Goal: Task Accomplishment & Management: Use online tool/utility

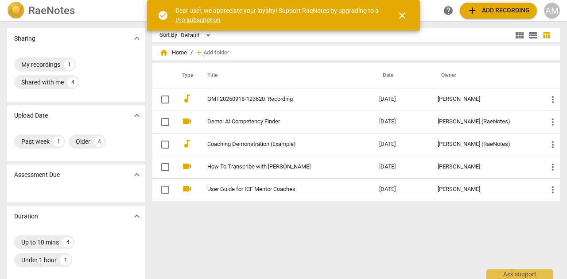
click at [554, 5] on div "AM" at bounding box center [552, 11] width 16 height 16
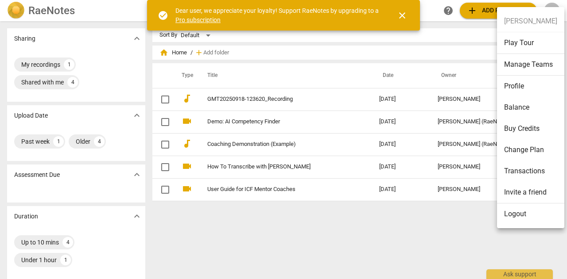
click at [364, 223] on div at bounding box center [283, 139] width 567 height 279
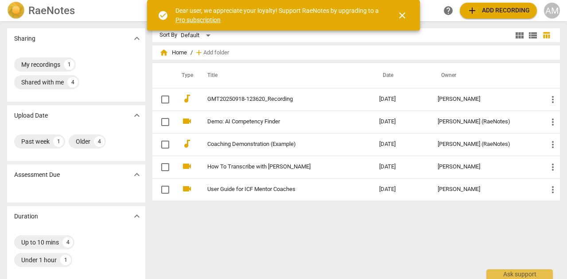
drag, startPoint x: 562, startPoint y: 0, endPoint x: 376, endPoint y: 222, distance: 288.7
click at [376, 222] on div "Sort By Default view_module view_list table_chart home Home / add Add folder Ty…" at bounding box center [359, 150] width 414 height 244
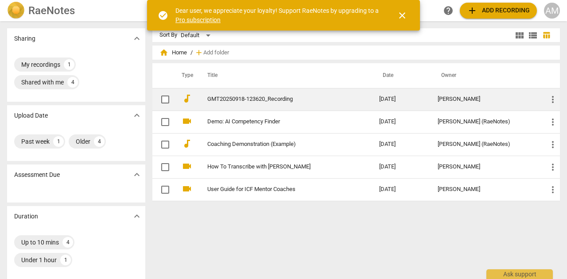
click at [334, 97] on link "GMT20250918-123620_Recording" at bounding box center [277, 99] width 140 height 7
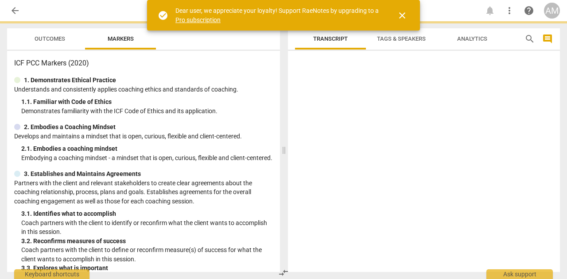
click at [334, 97] on div at bounding box center [424, 163] width 272 height 218
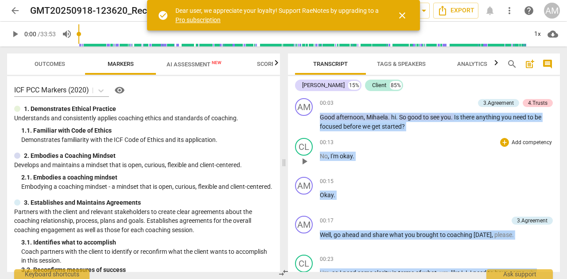
click at [404, 166] on div "00:13 + Add competency keyboard_arrow_right No , I'm okay ." at bounding box center [436, 154] width 233 height 32
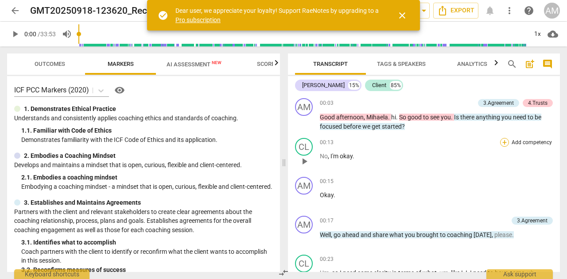
click at [504, 142] on div "+" at bounding box center [504, 142] width 9 height 9
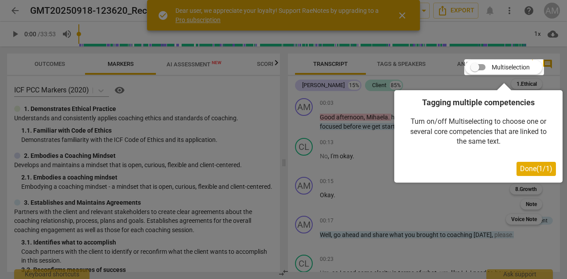
click at [482, 67] on div at bounding box center [504, 67] width 80 height 16
drag, startPoint x: 477, startPoint y: 68, endPoint x: 495, endPoint y: 68, distance: 17.7
click at [495, 68] on div at bounding box center [504, 67] width 80 height 16
click at [532, 171] on span "Done ( 1 / 1 )" at bounding box center [536, 169] width 32 height 8
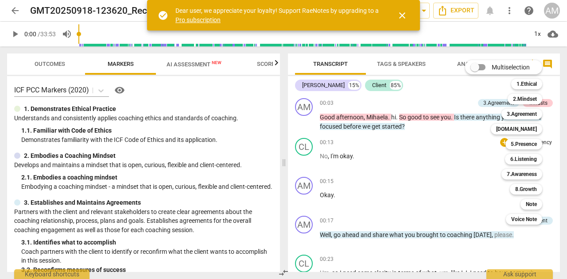
drag, startPoint x: 478, startPoint y: 68, endPoint x: 486, endPoint y: 66, distance: 7.7
click at [486, 66] on span at bounding box center [477, 67] width 27 height 21
click at [485, 66] on input "Multiselection" at bounding box center [474, 67] width 21 height 21
checkbox input "true"
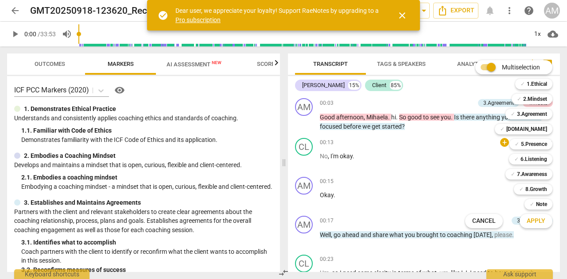
click at [455, 149] on div at bounding box center [283, 139] width 567 height 279
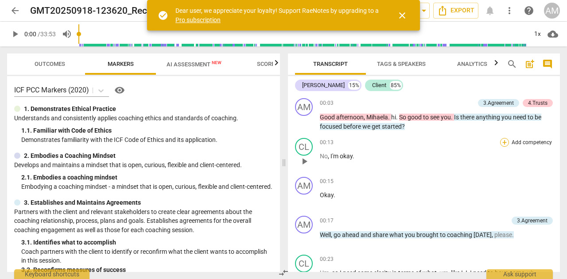
click at [501, 141] on div "+" at bounding box center [504, 142] width 9 height 9
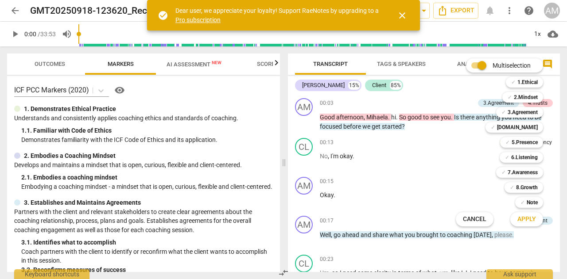
click at [485, 145] on div "Multiselection m ✓ 1.Ethical 1 ✓ 2.Mindset 2 ✓ 3.Agreement 3 ✓ [DOMAIN_NAME] 4 …" at bounding box center [506, 142] width 108 height 173
click at [438, 164] on div at bounding box center [283, 139] width 567 height 279
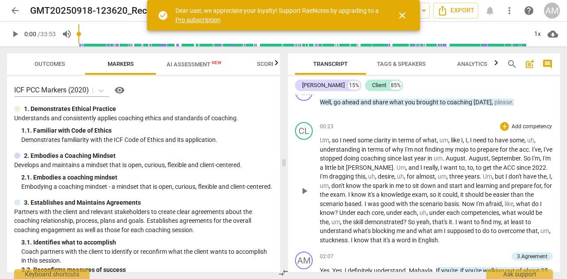
scroll to position [221, 0]
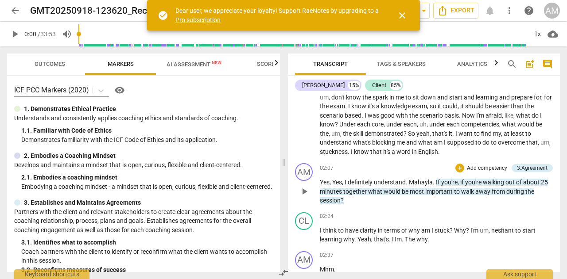
click at [487, 167] on p "Add competency" at bounding box center [487, 169] width 42 height 8
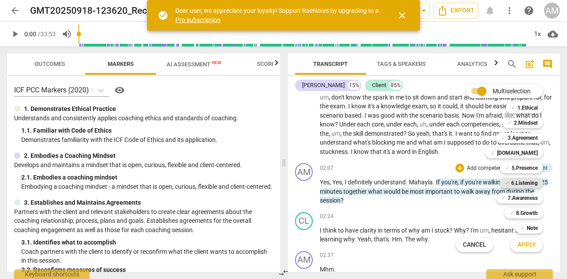
click at [522, 181] on b "6.Listening" at bounding box center [524, 183] width 27 height 11
click at [429, 171] on div at bounding box center [283, 139] width 567 height 279
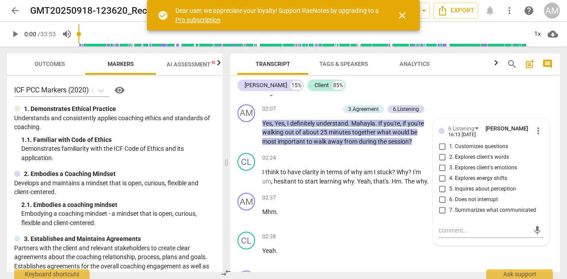
scroll to position [295, 0]
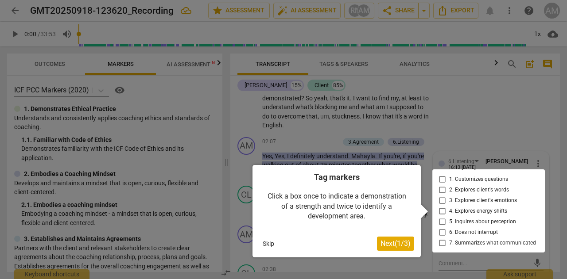
click at [270, 242] on button "Skip" at bounding box center [268, 243] width 19 height 13
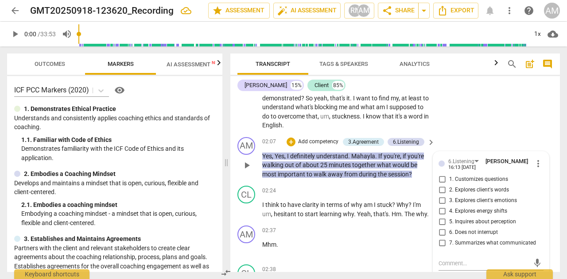
click at [440, 180] on input "1. Customizes questions" at bounding box center [442, 179] width 14 height 11
checkbox input "true"
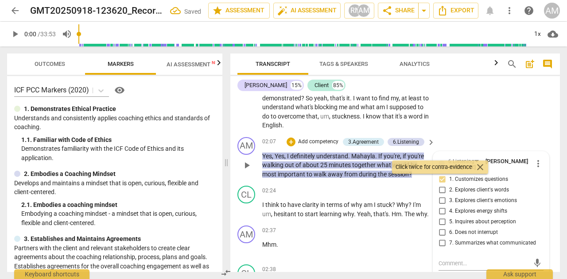
click at [420, 180] on div "AM play_arrow pause 02:07 + Add competency 3.Agreement 6.Listening keyboard_arr…" at bounding box center [394, 158] width 329 height 49
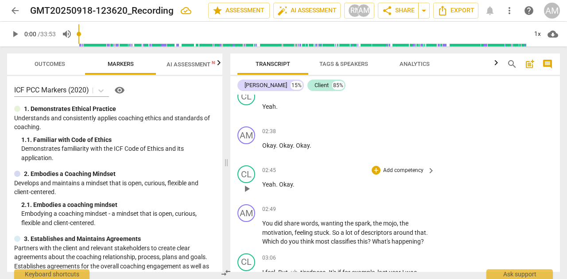
scroll to position [516, 0]
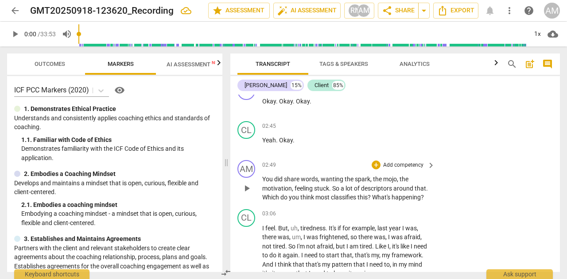
click at [413, 167] on p "Add competency" at bounding box center [403, 166] width 42 height 8
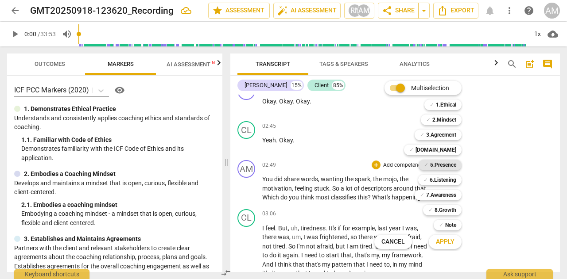
click at [445, 162] on b "5.Presence" at bounding box center [443, 165] width 26 height 11
click at [438, 179] on b "6.Listening" at bounding box center [442, 180] width 27 height 11
click at [446, 195] on b "7.Awareness" at bounding box center [441, 195] width 30 height 11
click at [442, 243] on span "Apply" at bounding box center [445, 242] width 19 height 9
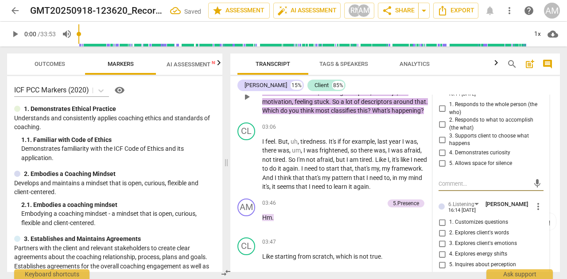
scroll to position [568, 0]
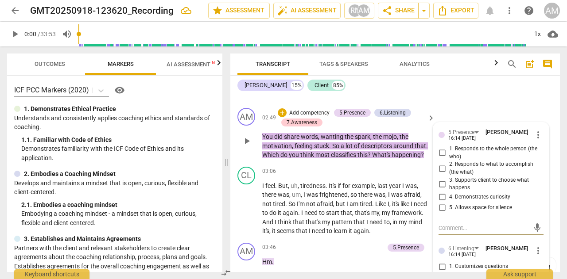
click at [441, 183] on input "3. Supports client to choose what happens" at bounding box center [442, 184] width 14 height 11
checkbox input "true"
click at [441, 197] on input "4. Demonstrates curiosity" at bounding box center [442, 197] width 14 height 11
checkbox input "true"
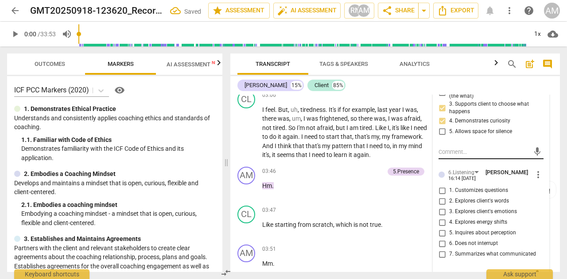
scroll to position [657, 0]
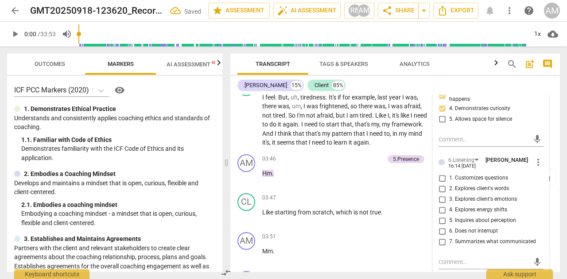
click at [442, 190] on input "2. Explores client's words" at bounding box center [442, 189] width 14 height 11
checkbox input "true"
click at [439, 199] on input "3. Explores client's emotions" at bounding box center [442, 199] width 14 height 11
checkbox input "true"
click at [440, 244] on input "7. Summarizes what communicated" at bounding box center [442, 242] width 14 height 11
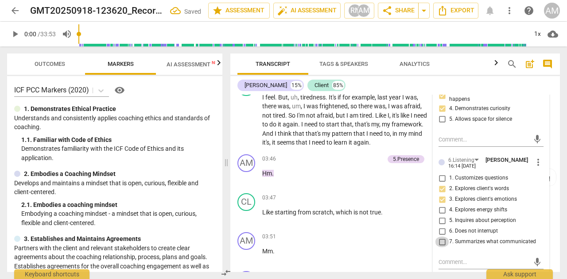
checkbox input "true"
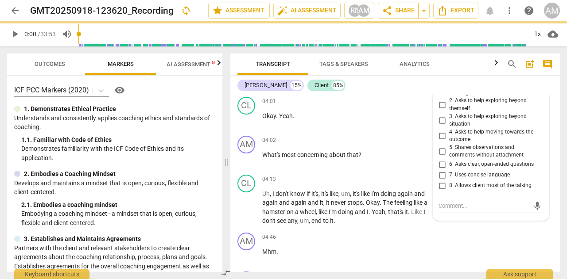
scroll to position [834, 0]
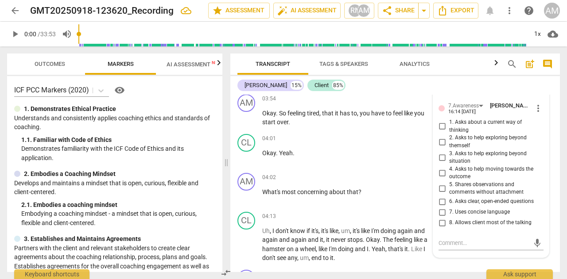
click at [438, 143] on input "2. Asks to help exploring beyond themself" at bounding box center [442, 142] width 14 height 11
checkbox input "true"
click at [438, 156] on input "3. Asks to help exploring beyond situation" at bounding box center [442, 157] width 14 height 11
checkbox input "true"
click at [442, 143] on input "2. Asks to help exploring beyond themself" at bounding box center [442, 142] width 14 height 11
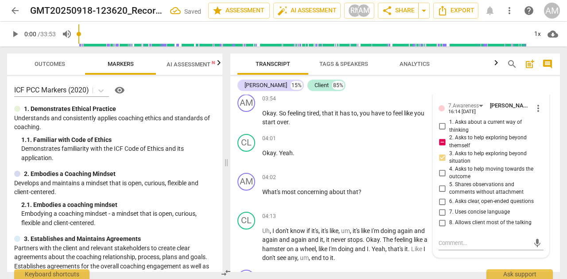
click at [439, 143] on input "2. Asks to help exploring beyond themself" at bounding box center [442, 142] width 14 height 11
checkbox input "false"
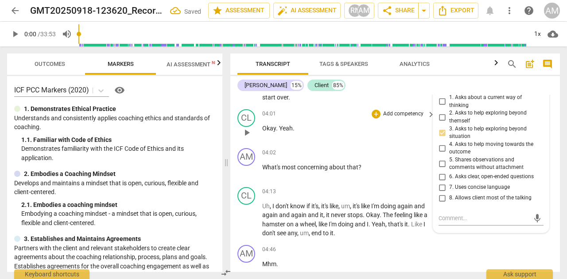
scroll to position [878, 0]
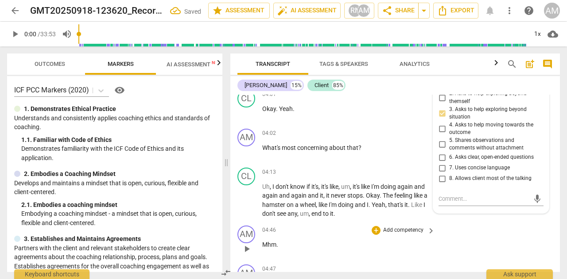
drag, startPoint x: 500, startPoint y: 237, endPoint x: 494, endPoint y: 237, distance: 5.8
click at [500, 237] on div "AM play_arrow pause 04:46 + Add competency keyboard_arrow_right Mhm ." at bounding box center [394, 241] width 329 height 39
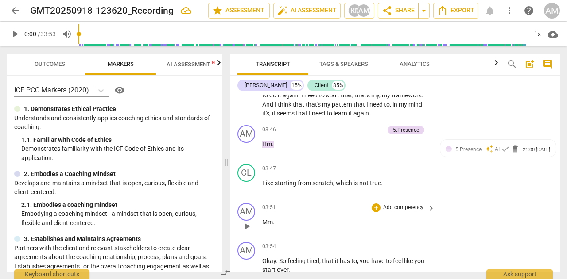
scroll to position [745, 0]
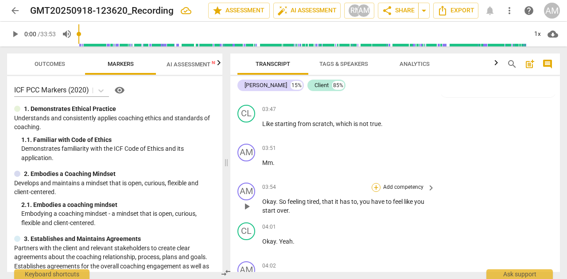
click at [374, 185] on div "+" at bounding box center [375, 187] width 9 height 9
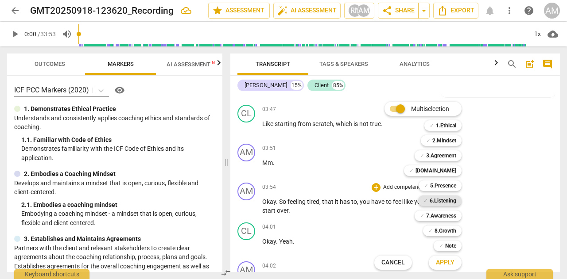
click at [443, 197] on b "6.Listening" at bounding box center [442, 201] width 27 height 11
click at [447, 260] on span "Apply" at bounding box center [445, 262] width 19 height 9
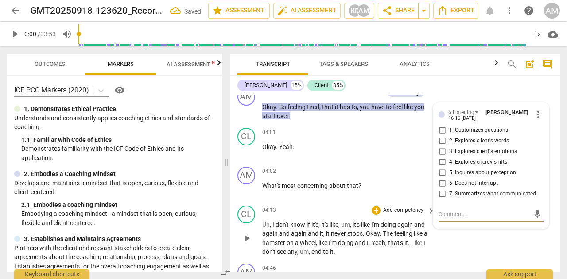
scroll to position [826, 0]
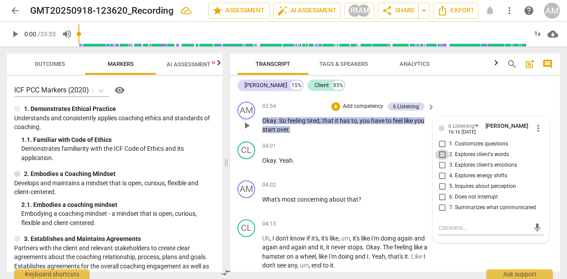
click at [439, 156] on input "2. Explores client's words" at bounding box center [442, 155] width 14 height 11
checkbox input "true"
click at [438, 141] on input "1. Customizes questions" at bounding box center [442, 144] width 14 height 11
checkbox input "true"
click at [407, 162] on p "Okay . Yeah ." at bounding box center [346, 160] width 168 height 9
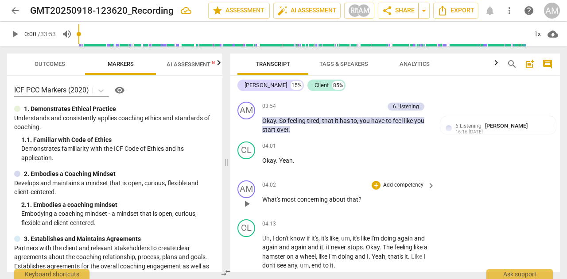
click at [400, 183] on p "Add competency" at bounding box center [403, 185] width 42 height 8
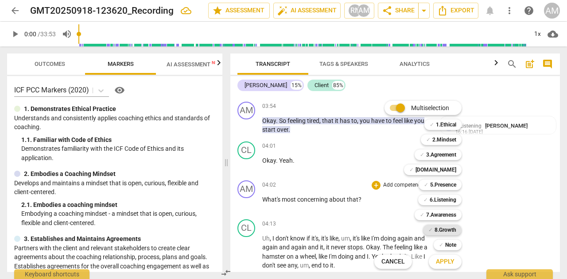
click at [451, 229] on b "8.Growth" at bounding box center [445, 230] width 22 height 11
click at [442, 260] on span "Apply" at bounding box center [445, 262] width 19 height 9
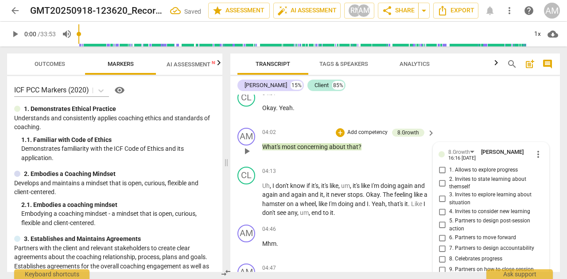
scroll to position [897, 0]
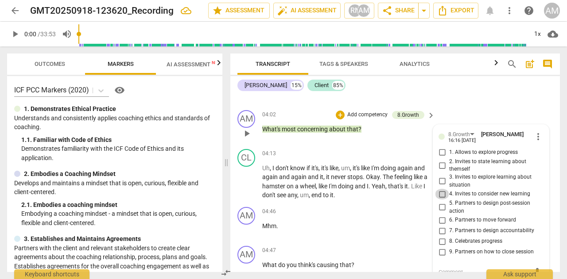
click at [442, 189] on input "4. Invites to consider new learning" at bounding box center [442, 194] width 14 height 11
checkbox input "true"
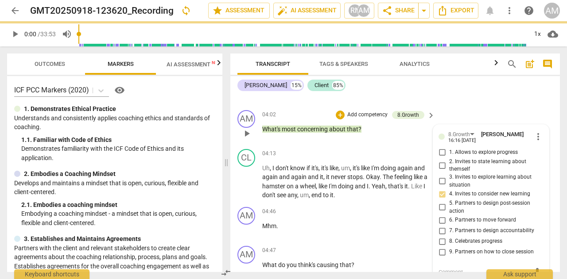
click at [440, 165] on input "2. Invites to state learning about themself" at bounding box center [442, 165] width 14 height 11
checkbox input "true"
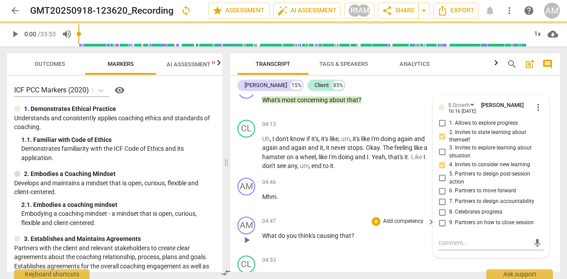
scroll to position [985, 0]
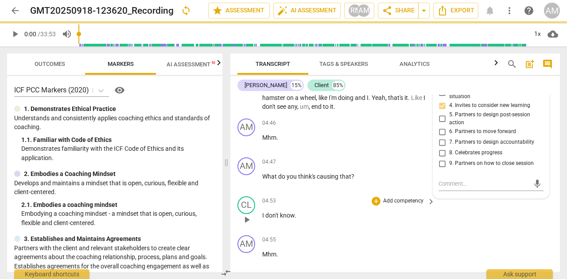
click at [493, 228] on div "CL play_arrow pause 04:53 + Add competency keyboard_arrow_right I don't know ." at bounding box center [394, 212] width 329 height 39
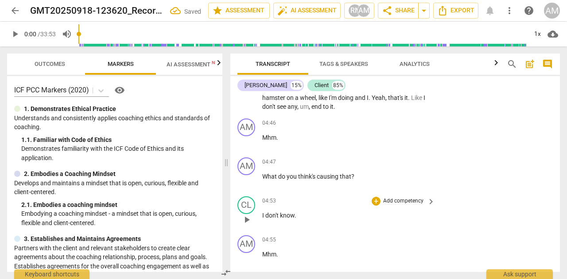
scroll to position [1030, 0]
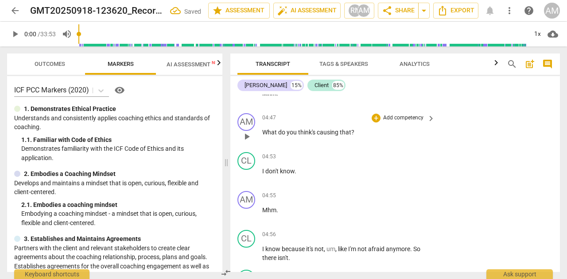
click at [399, 120] on p "Add competency" at bounding box center [403, 118] width 42 height 8
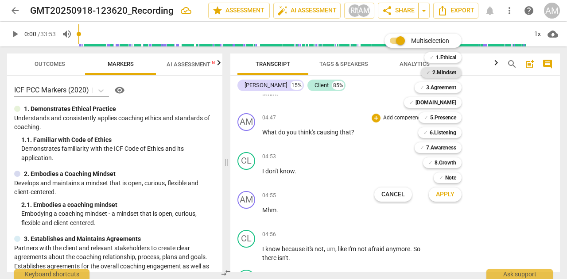
click at [450, 74] on b "2.Mindset" at bounding box center [444, 72] width 24 height 11
click at [428, 144] on b "7.Awareness" at bounding box center [441, 148] width 30 height 11
click at [440, 71] on b "2.Mindset" at bounding box center [444, 72] width 24 height 11
click at [446, 70] on b "2.Mindset" at bounding box center [444, 72] width 24 height 11
click at [444, 195] on span "Apply" at bounding box center [445, 194] width 19 height 9
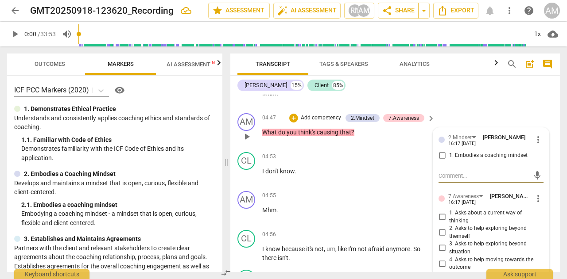
click at [535, 140] on span "more_vert" at bounding box center [537, 140] width 11 height 11
click at [538, 154] on li "Delete" at bounding box center [543, 156] width 31 height 17
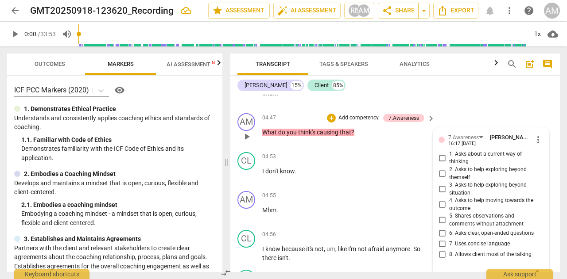
click at [439, 174] on input "2. Asks to help exploring beyond themself" at bounding box center [442, 174] width 14 height 11
checkbox input "true"
click at [444, 232] on input "6. Asks clear, open-ended questions" at bounding box center [442, 233] width 14 height 11
checkbox input "true"
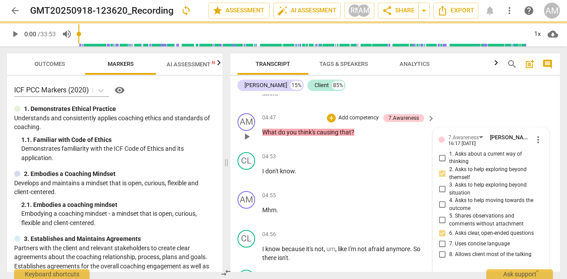
click at [437, 246] on input "7. Uses concise language" at bounding box center [442, 244] width 14 height 11
checkbox input "true"
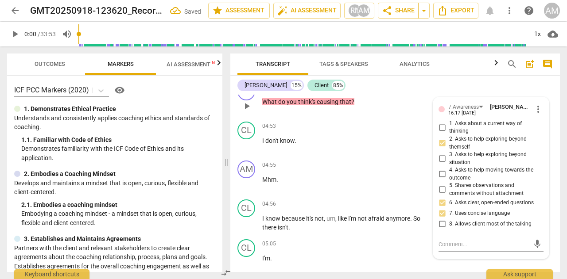
scroll to position [1074, 0]
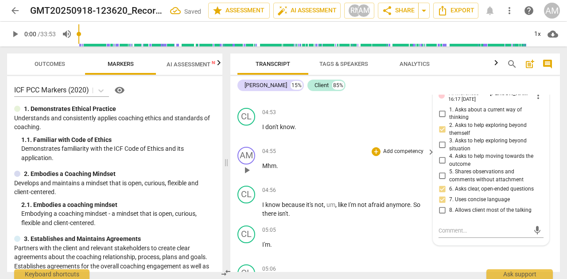
click at [411, 176] on div "04:55 + Add competency keyboard_arrow_right Mhm ." at bounding box center [349, 163] width 174 height 32
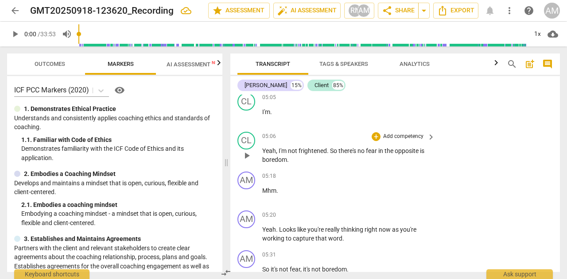
scroll to position [1251, 0]
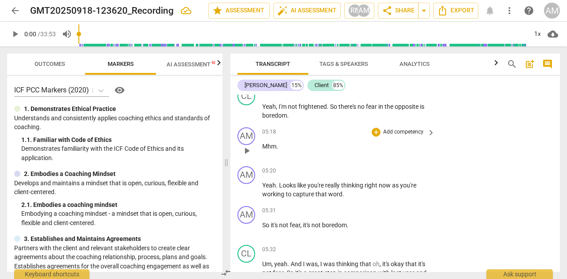
click at [419, 131] on p "Add competency" at bounding box center [403, 132] width 42 height 8
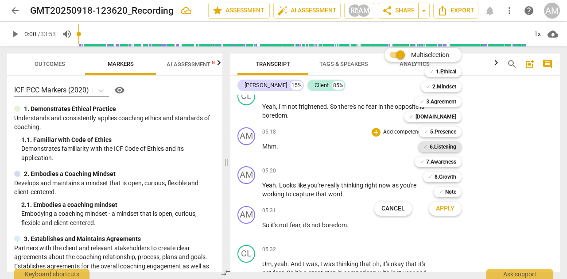
click at [446, 147] on b "6.Listening" at bounding box center [442, 147] width 27 height 11
click at [451, 209] on span "Apply" at bounding box center [445, 208] width 19 height 9
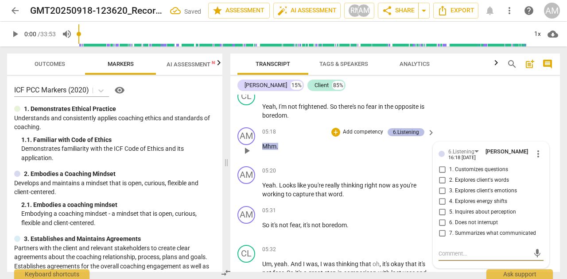
click at [407, 134] on div "6.Listening" at bounding box center [406, 132] width 26 height 8
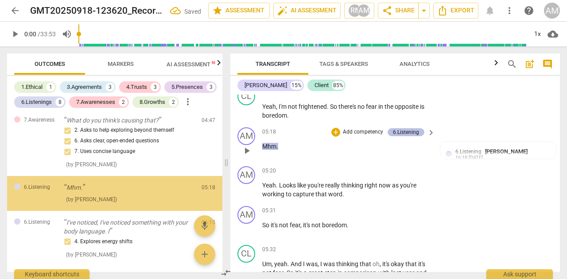
scroll to position [783, 0]
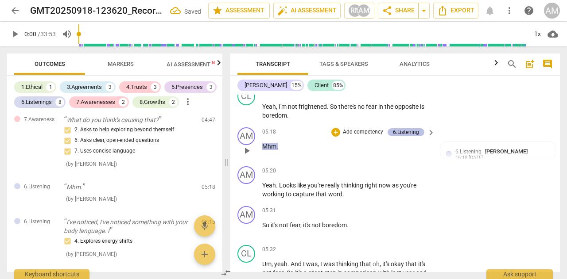
click at [417, 131] on div "6.Listening" at bounding box center [405, 132] width 37 height 8
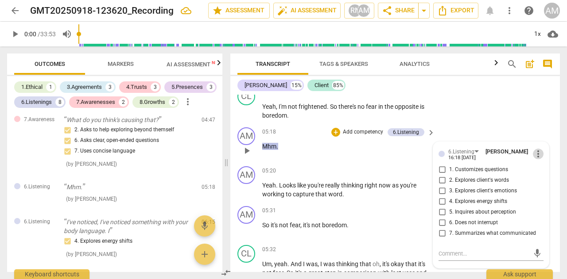
click at [534, 152] on span "more_vert" at bounding box center [537, 154] width 11 height 11
click at [534, 169] on li "Delete" at bounding box center [543, 170] width 31 height 17
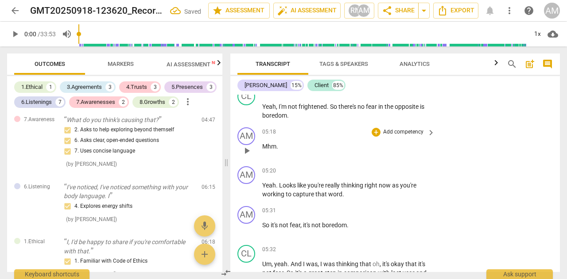
click at [411, 131] on p "Add competency" at bounding box center [403, 132] width 42 height 8
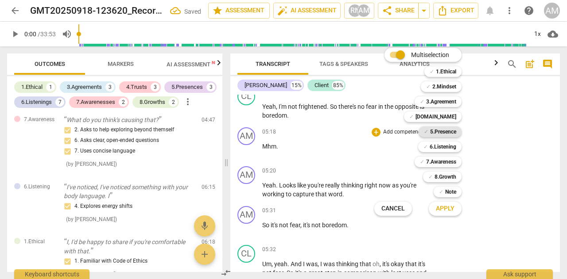
click at [444, 130] on b "5.Presence" at bounding box center [443, 132] width 26 height 11
click at [442, 211] on span "Apply" at bounding box center [445, 208] width 19 height 9
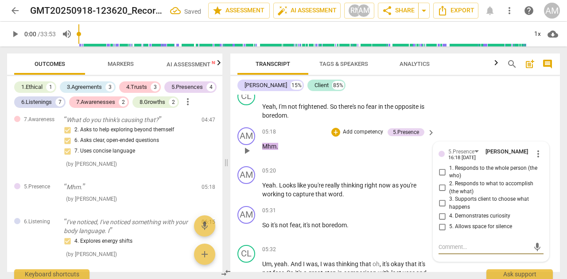
click at [440, 224] on input "5. Allows space for silence" at bounding box center [442, 227] width 14 height 11
checkbox input "true"
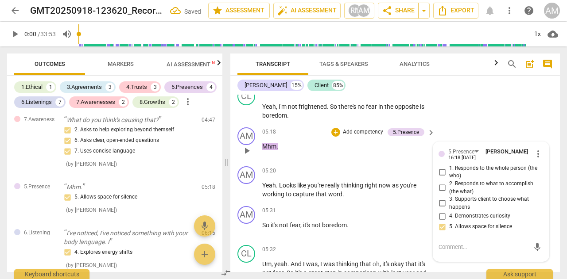
click at [389, 157] on div "05:18 + Add competency 5.Presence keyboard_arrow_right Mhm ." at bounding box center [349, 143] width 174 height 32
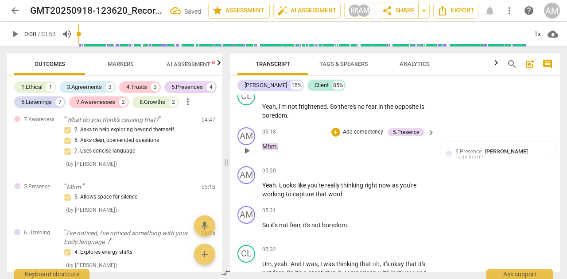
click at [428, 131] on span "keyboard_arrow_right" at bounding box center [430, 132] width 11 height 11
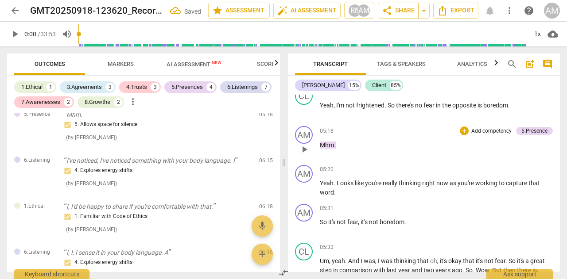
scroll to position [710, 0]
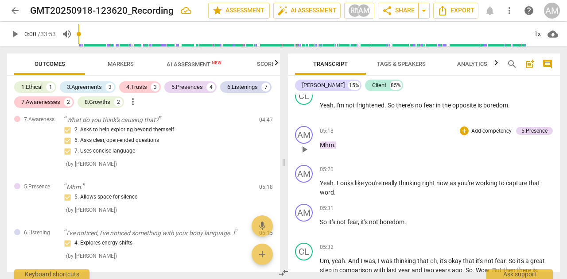
click at [485, 131] on p "Add competency" at bounding box center [491, 131] width 42 height 8
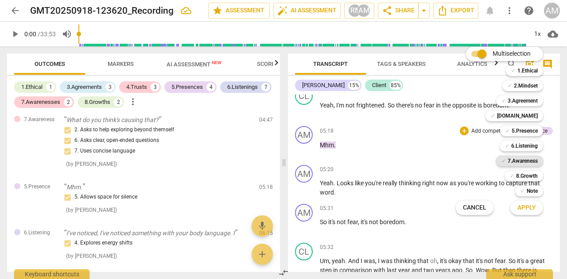
click at [518, 160] on b "7.Awareness" at bounding box center [522, 161] width 30 height 11
click at [521, 208] on span "Apply" at bounding box center [526, 208] width 19 height 9
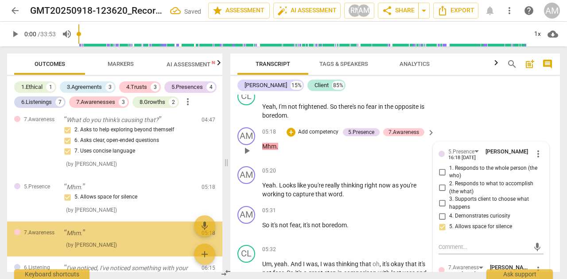
scroll to position [829, 0]
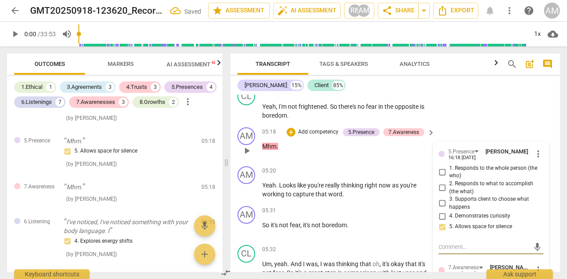
click at [393, 157] on div "05:18 + Add competency 5.Presence 7.Awareness keyboard_arrow_right Mhm ." at bounding box center [349, 143] width 174 height 32
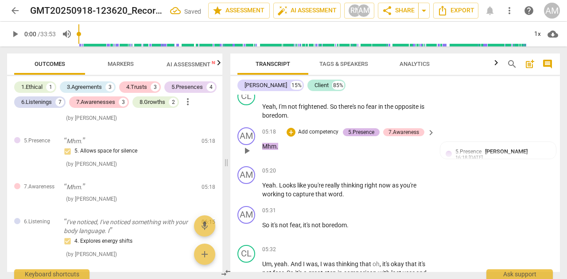
click at [365, 134] on div "5.Presence" at bounding box center [361, 132] width 26 height 8
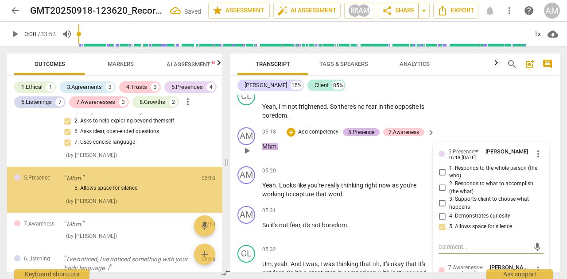
scroll to position [789, 0]
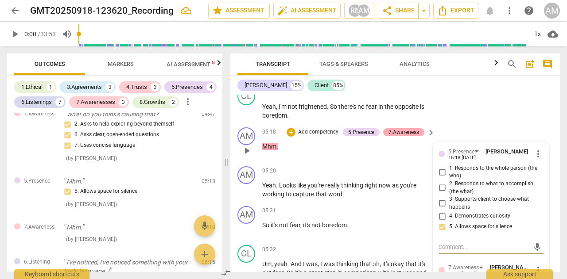
click at [389, 134] on div "7.Awareness" at bounding box center [403, 132] width 31 height 8
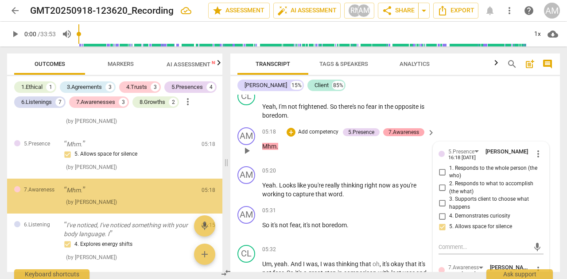
scroll to position [829, 0]
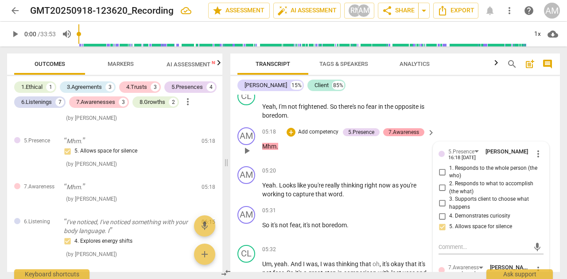
click at [391, 133] on div "7.Awareness" at bounding box center [403, 132] width 31 height 8
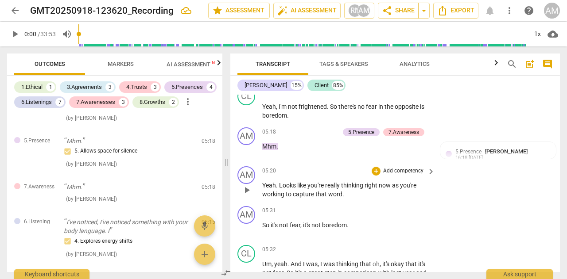
click at [405, 163] on div "AM play_arrow pause 05:20 + Add competency keyboard_arrow_right Yeah . Looks li…" at bounding box center [394, 183] width 329 height 40
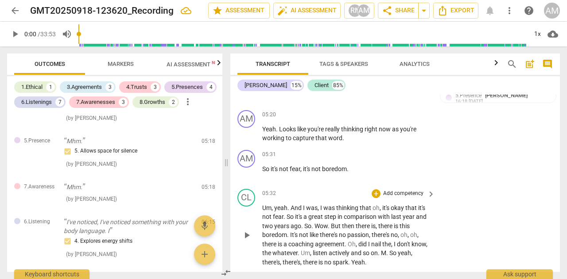
scroll to position [1295, 0]
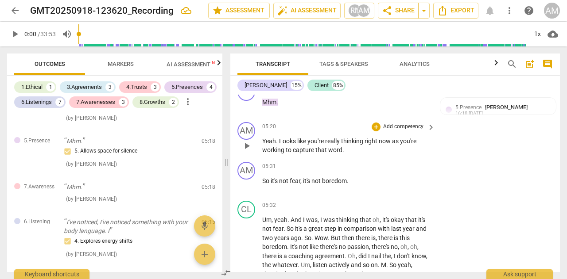
click at [417, 129] on p "Add competency" at bounding box center [403, 127] width 42 height 8
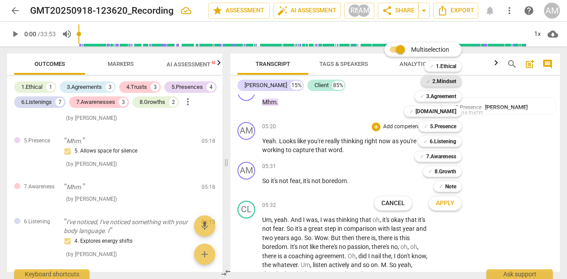
click at [452, 81] on b "2.Mindset" at bounding box center [444, 81] width 24 height 11
click at [449, 203] on span "Apply" at bounding box center [445, 203] width 19 height 9
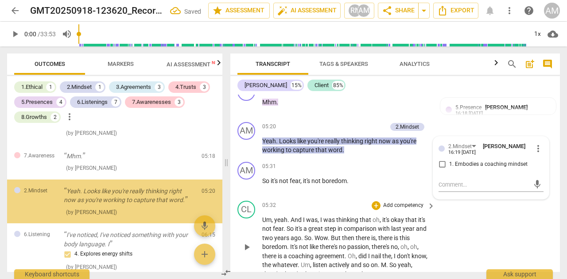
scroll to position [876, 0]
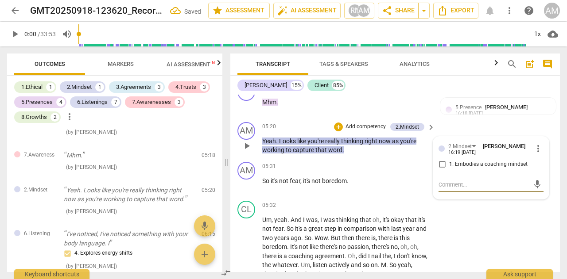
click at [441, 163] on input "1. Embodies a coaching mindset" at bounding box center [442, 164] width 14 height 11
checkbox input "true"
click at [356, 182] on p "So it's not fear , it's not boredom ." at bounding box center [346, 181] width 168 height 9
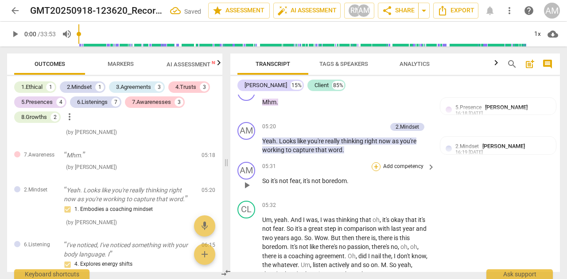
click at [378, 168] on div "+" at bounding box center [375, 166] width 9 height 9
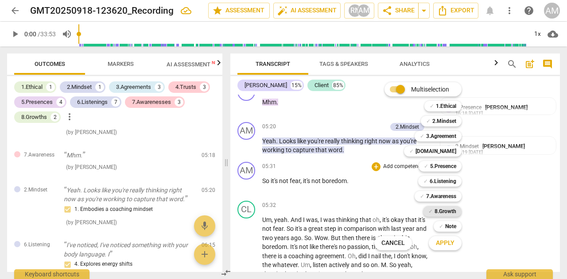
click at [454, 211] on b "8.Growth" at bounding box center [445, 211] width 22 height 11
click at [448, 242] on span "Apply" at bounding box center [445, 243] width 19 height 9
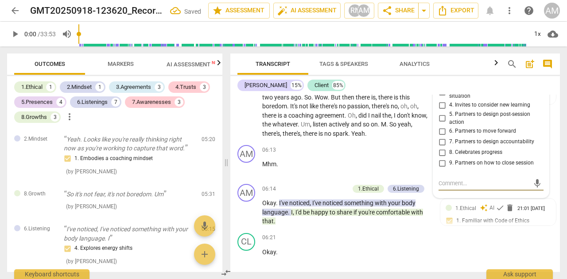
scroll to position [1392, 0]
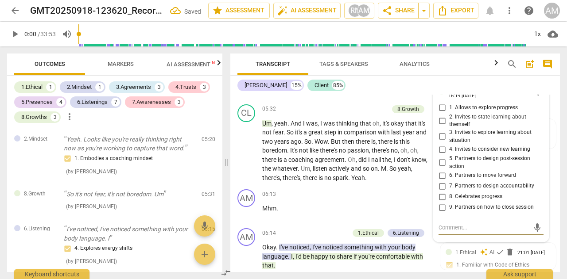
click at [440, 147] on input "4. Invites to consider new learning" at bounding box center [442, 149] width 14 height 11
checkbox input "true"
click at [342, 210] on p "Mhm ." at bounding box center [346, 208] width 168 height 9
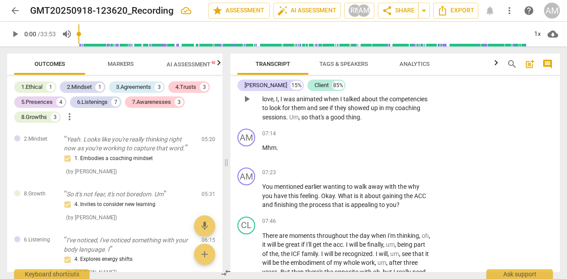
scroll to position [1790, 0]
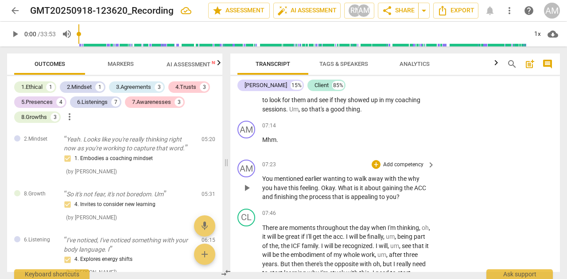
click at [399, 163] on p "Add competency" at bounding box center [403, 165] width 42 height 8
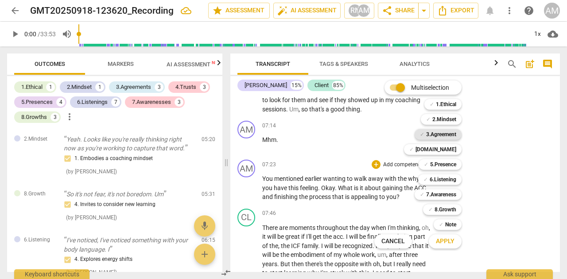
click at [447, 133] on b "3.Agreement" at bounding box center [441, 134] width 30 height 11
click at [443, 241] on span "Apply" at bounding box center [445, 241] width 19 height 9
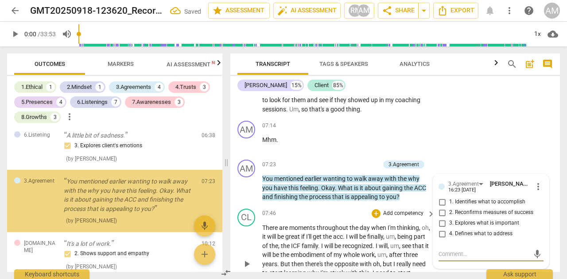
scroll to position [1188, 0]
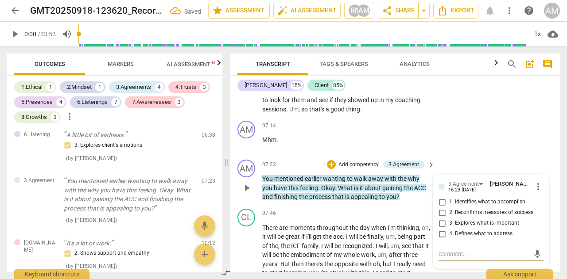
click at [440, 201] on input "1. Identifies what to accomplish" at bounding box center [442, 202] width 14 height 11
checkbox input "true"
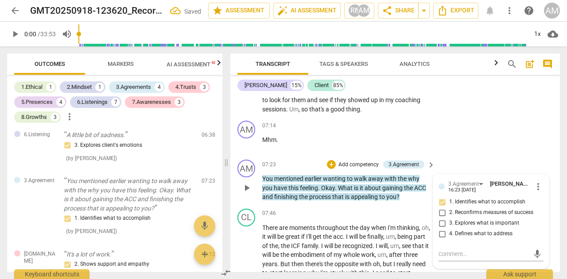
click at [440, 223] on input "3. Explores what is important" at bounding box center [442, 223] width 14 height 11
checkbox input "true"
click at [438, 234] on input "4. Defines what to address" at bounding box center [442, 234] width 14 height 11
checkbox input "true"
click at [403, 217] on p "Add competency" at bounding box center [403, 214] width 42 height 8
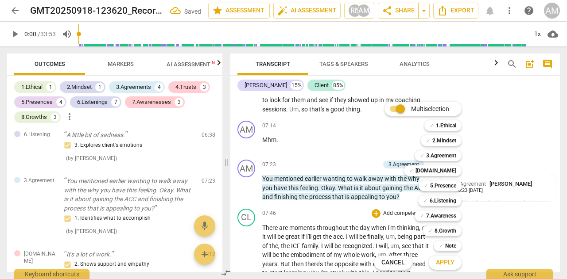
click at [538, 184] on div at bounding box center [283, 139] width 567 height 279
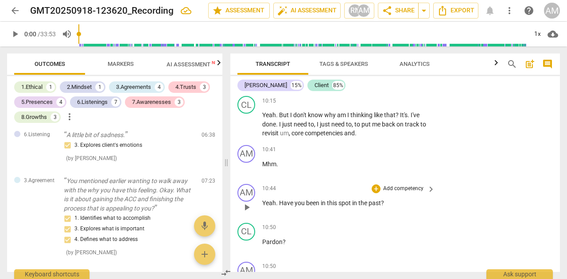
scroll to position [2410, 0]
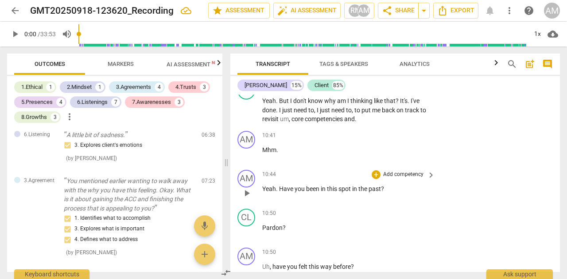
click at [421, 176] on p "Add competency" at bounding box center [403, 175] width 42 height 8
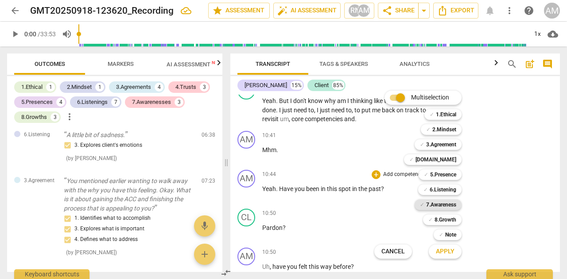
click at [445, 203] on b "7.Awareness" at bounding box center [441, 205] width 30 height 11
click at [447, 251] on span "Apply" at bounding box center [445, 251] width 19 height 9
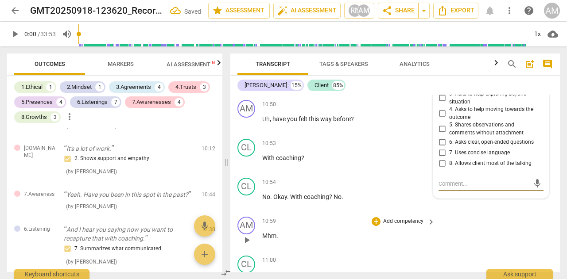
scroll to position [2513, 0]
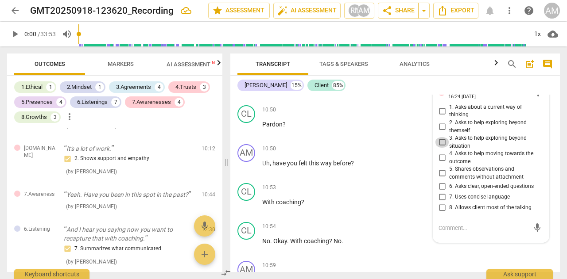
click at [439, 141] on input "3. Asks to help exploring beyond situation" at bounding box center [442, 142] width 14 height 11
checkbox input "true"
click at [442, 126] on input "2. Asks to help exploring beyond themself" at bounding box center [442, 127] width 14 height 11
checkbox input "true"
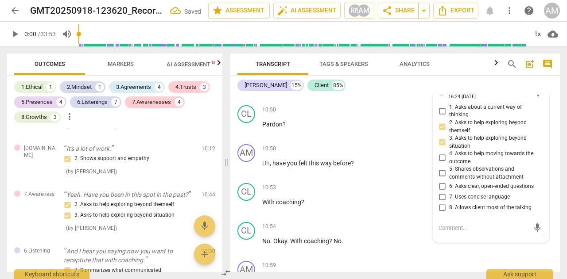
click at [438, 188] on input "6. Asks clear, open-ended questions" at bounding box center [442, 186] width 14 height 11
checkbox input "true"
click at [439, 200] on input "7. Uses concise language" at bounding box center [442, 197] width 14 height 11
checkbox input "true"
click at [409, 192] on div "+ Add competency" at bounding box center [397, 188] width 53 height 9
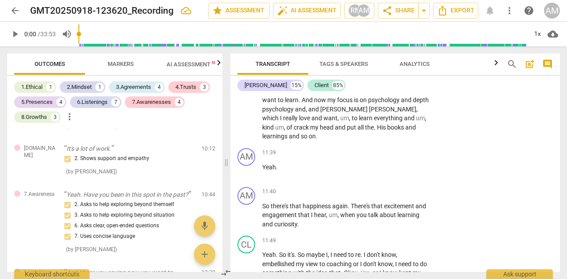
scroll to position [2779, 0]
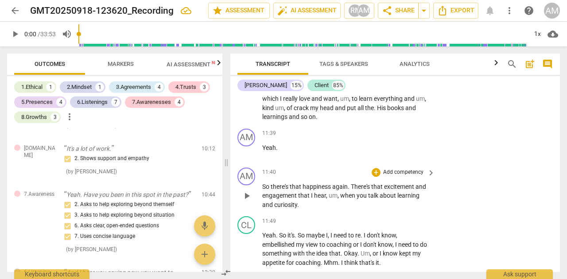
click at [428, 173] on span "keyboard_arrow_right" at bounding box center [430, 173] width 11 height 11
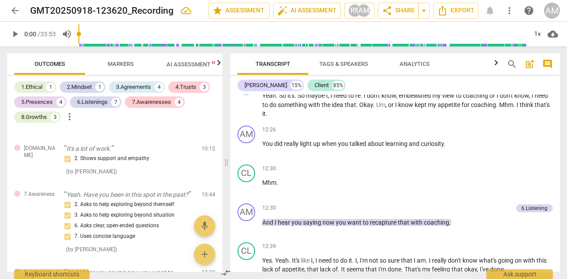
scroll to position [1215, 0]
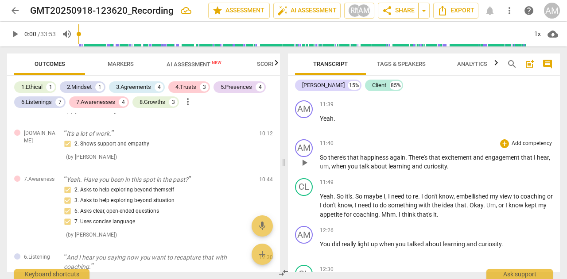
click at [510, 148] on p "Add competency" at bounding box center [531, 144] width 42 height 8
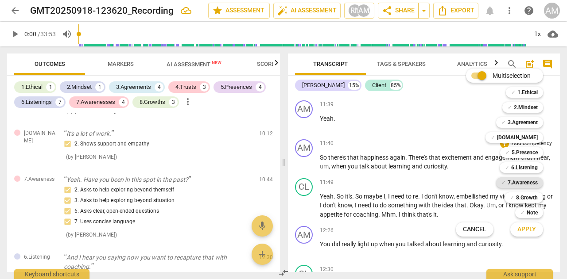
click at [508, 183] on b "7.Awareness" at bounding box center [522, 182] width 30 height 11
click at [522, 233] on span "Apply" at bounding box center [526, 229] width 19 height 9
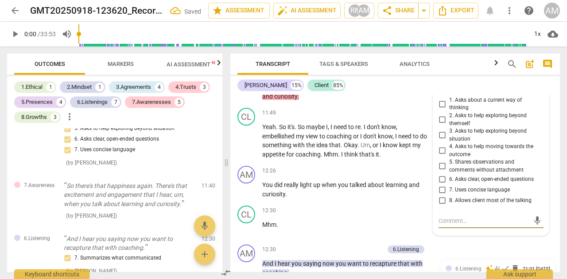
scroll to position [2880, 0]
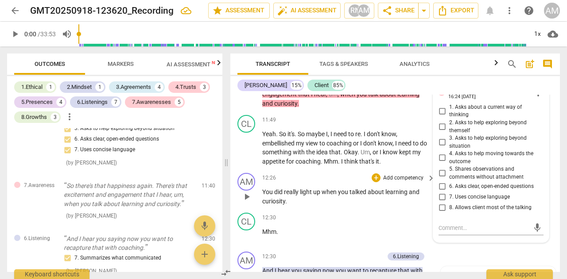
click at [377, 208] on div "AM play_arrow pause 12:26 + Add competency keyboard_arrow_right You did really …" at bounding box center [394, 190] width 329 height 40
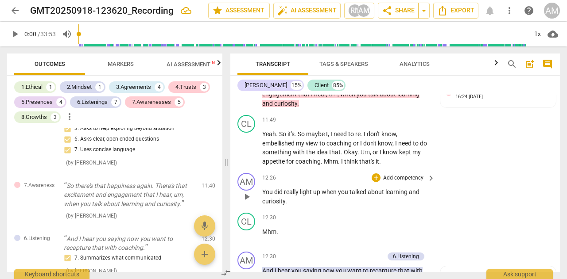
click at [419, 177] on p "Add competency" at bounding box center [403, 178] width 42 height 8
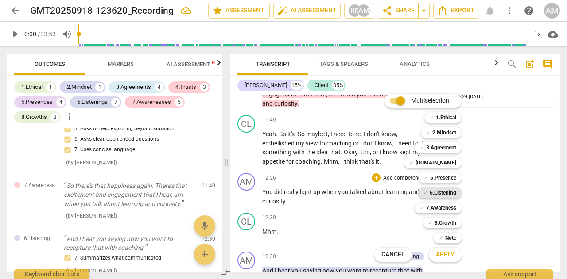
click at [431, 193] on b "6.Listening" at bounding box center [442, 193] width 27 height 11
click at [443, 257] on span "Apply" at bounding box center [445, 255] width 19 height 9
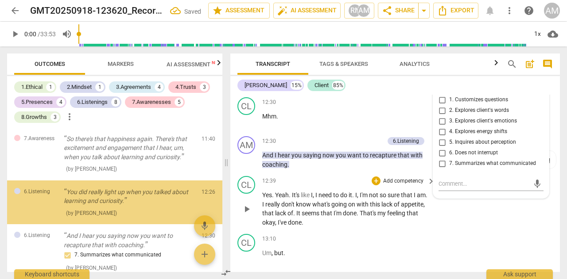
scroll to position [1451, 0]
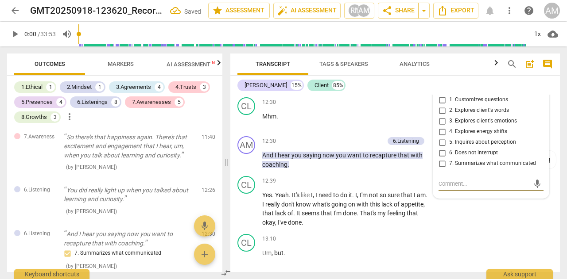
click at [440, 131] on input "4. Explores energy shifts" at bounding box center [442, 132] width 14 height 11
checkbox input "true"
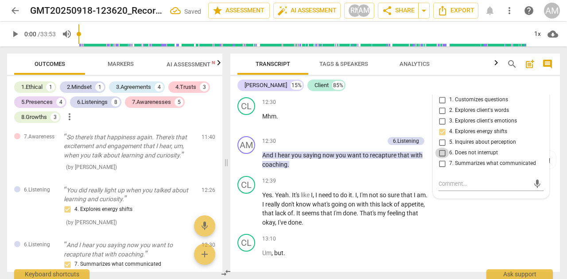
click at [440, 152] on input "6. Does not interrupt" at bounding box center [442, 153] width 14 height 11
checkbox input "true"
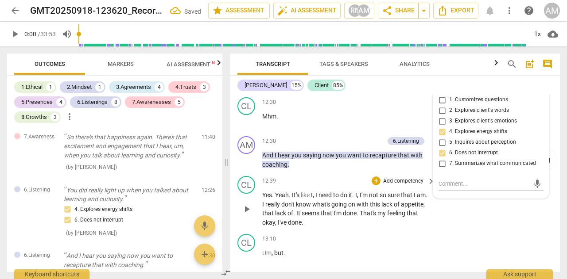
click at [456, 209] on div "CL play_arrow pause 12:39 + Add competency keyboard_arrow_right Yes . Yeah . It…" at bounding box center [394, 202] width 329 height 58
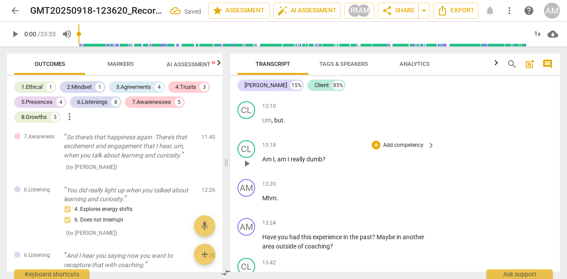
scroll to position [3173, 0]
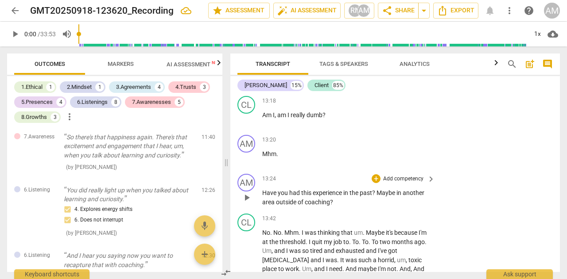
click at [412, 177] on p "Add competency" at bounding box center [403, 179] width 42 height 8
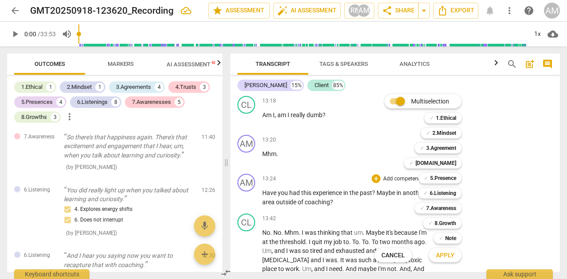
click at [357, 206] on div at bounding box center [283, 139] width 567 height 279
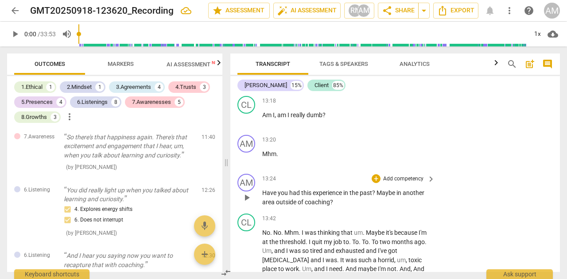
click at [412, 177] on p "Add competency" at bounding box center [403, 179] width 42 height 8
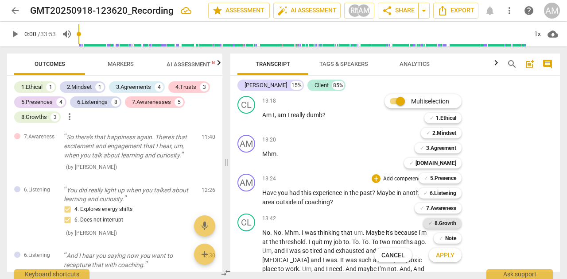
click at [430, 225] on span "✓" at bounding box center [430, 223] width 4 height 11
click at [441, 255] on span "Apply" at bounding box center [445, 255] width 19 height 9
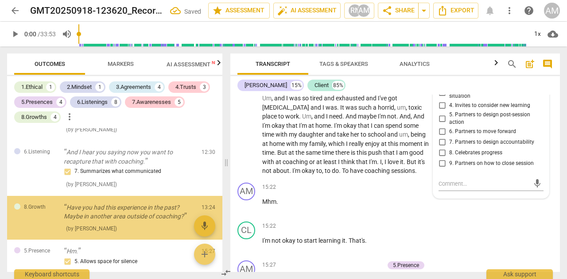
scroll to position [1572, 0]
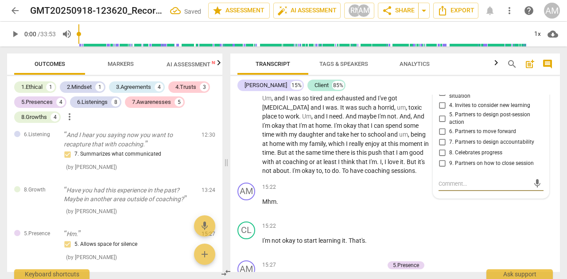
click at [441, 104] on input "4. Invites to consider new learning" at bounding box center [442, 105] width 14 height 11
checkbox input "true"
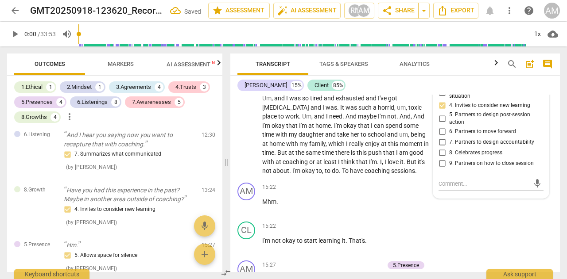
scroll to position [3281, 0]
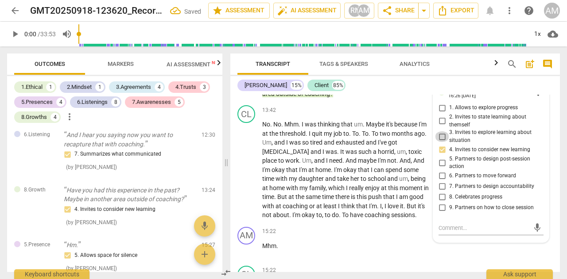
click at [441, 136] on input "3. Invites to explore learning about situation" at bounding box center [442, 136] width 14 height 11
checkbox input "true"
click at [387, 228] on p "Add competency" at bounding box center [403, 232] width 42 height 8
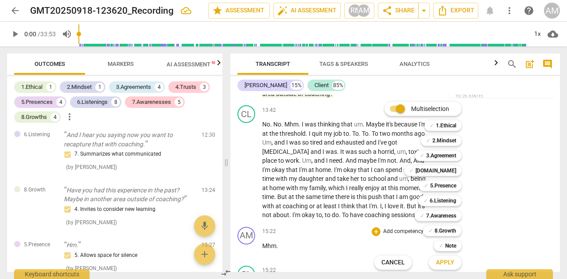
click at [509, 201] on div at bounding box center [283, 139] width 567 height 279
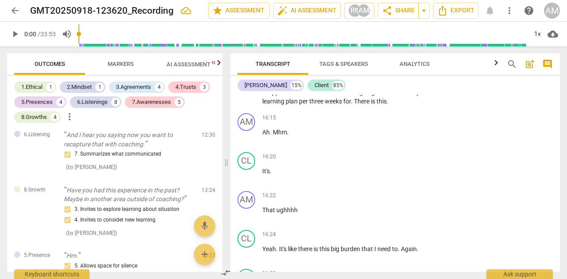
scroll to position [3680, 0]
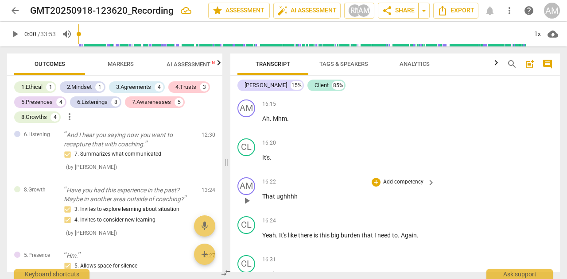
click at [409, 186] on p "Add competency" at bounding box center [403, 182] width 42 height 8
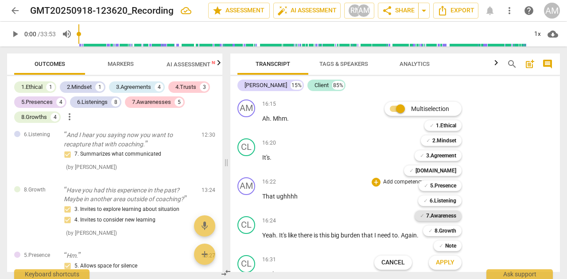
click at [438, 217] on b "7.Awareness" at bounding box center [441, 216] width 30 height 11
click at [440, 262] on span "Apply" at bounding box center [445, 262] width 19 height 9
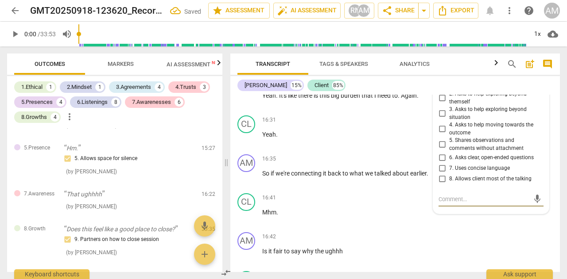
scroll to position [3799, 0]
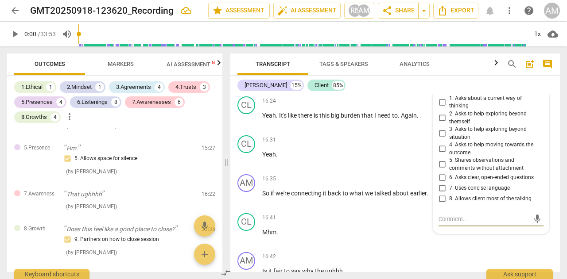
click at [436, 170] on input "5. Shares observations and comments without attachment" at bounding box center [442, 164] width 14 height 11
checkbox input "true"
click at [404, 198] on p "So if we're connecting it back to what we talked about earlier ." at bounding box center [346, 193] width 168 height 9
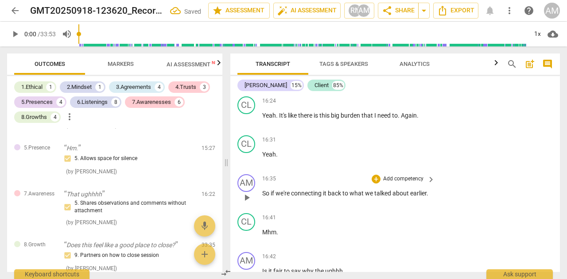
scroll to position [3888, 0]
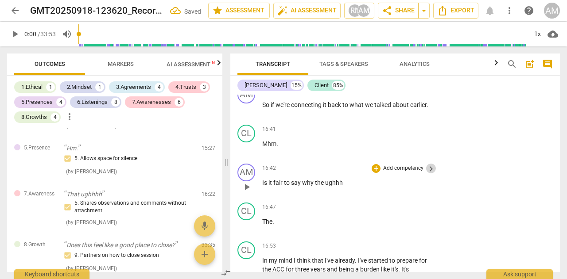
click at [426, 174] on span "keyboard_arrow_right" at bounding box center [430, 169] width 11 height 11
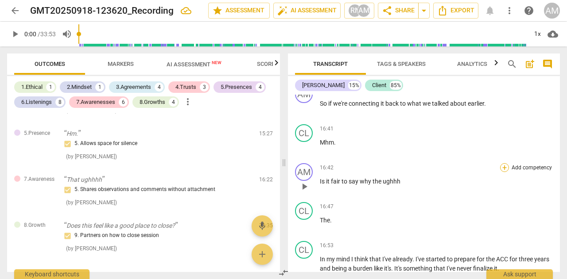
click at [502, 172] on div "+" at bounding box center [504, 167] width 9 height 9
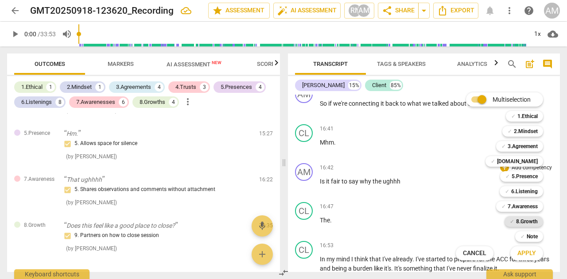
click at [512, 221] on span "✓" at bounding box center [511, 221] width 4 height 11
click at [521, 253] on span "Apply" at bounding box center [526, 253] width 19 height 9
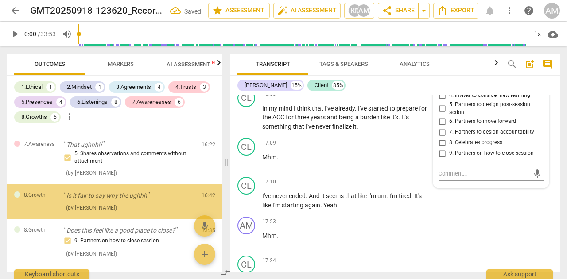
scroll to position [1730, 0]
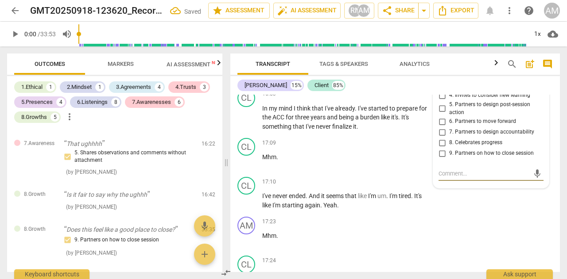
click at [439, 101] on input "4. Invites to consider new learning" at bounding box center [442, 95] width 14 height 11
checkbox input "true"
click at [450, 213] on div "CL play_arrow pause 17:10 + Add competency keyboard_arrow_right I've never ende…" at bounding box center [394, 194] width 329 height 40
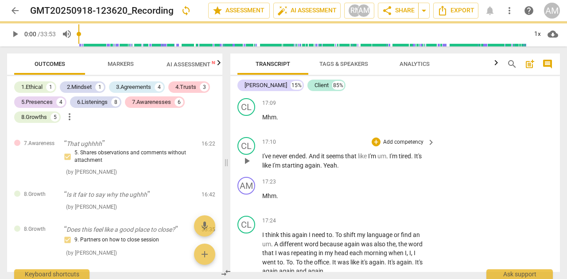
scroll to position [4129, 0]
